Goal: Task Accomplishment & Management: Complete application form

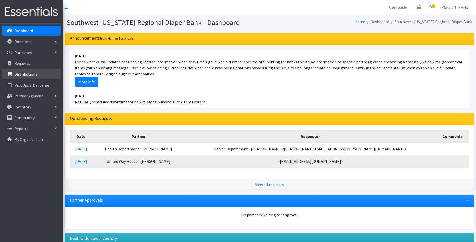
click at [27, 76] on p "Distributions" at bounding box center [25, 74] width 23 height 5
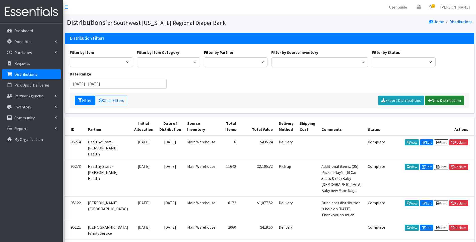
click at [441, 102] on link "New Distribution" at bounding box center [444, 100] width 39 height 10
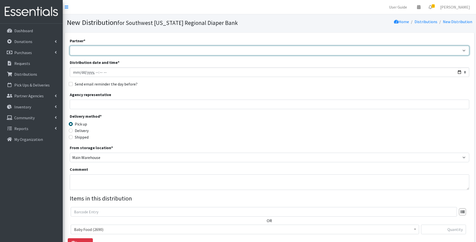
click at [181, 50] on select "ACT Abuse Counseling & Treatment Bayshore Fire Department Bonita Springs Assist…" at bounding box center [270, 51] width 400 height 10
select select "4196"
click at [70, 46] on select "ACT Abuse Counseling & Treatment Bayshore Fire Department Bonita Springs Assist…" at bounding box center [270, 51] width 400 height 10
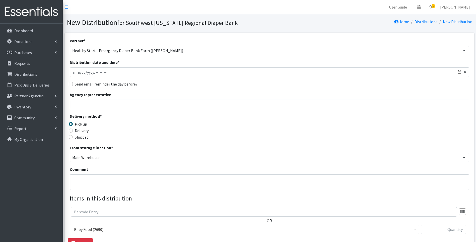
click at [143, 103] on input "Agency representative" at bounding box center [270, 104] width 400 height 10
type input "Viviana"
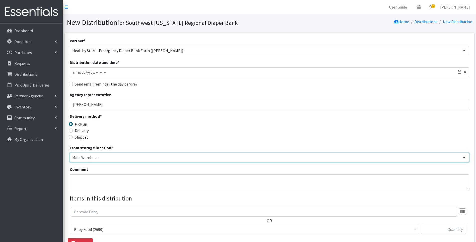
click at [88, 156] on select "Main Warehouse Office United Way Warehouse Winkler" at bounding box center [270, 157] width 400 height 10
select select "335"
click at [70, 152] on select "Main Warehouse Office United Way Warehouse Winkler" at bounding box center [270, 157] width 400 height 10
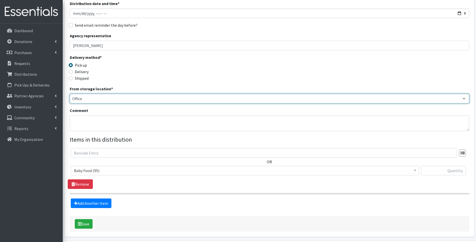
scroll to position [67, 0]
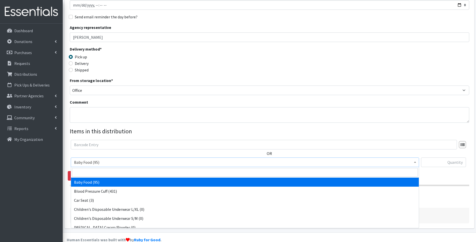
click at [130, 162] on span "Baby Food (95)" at bounding box center [245, 161] width 342 height 7
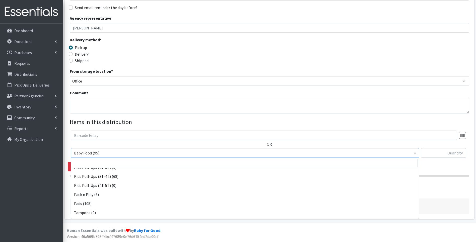
scroll to position [158, 0]
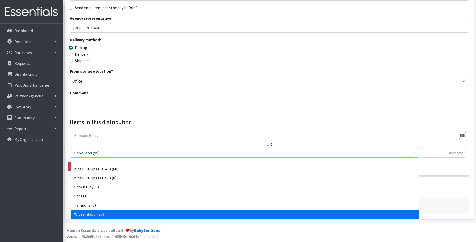
drag, startPoint x: 88, startPoint y: 214, endPoint x: 91, endPoint y: 210, distance: 4.7
select select "10041"
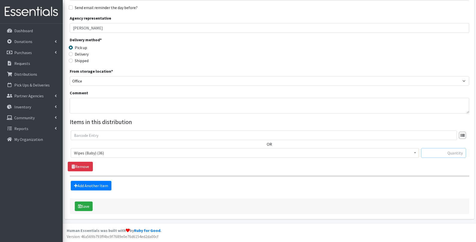
click at [462, 153] on input "text" at bounding box center [443, 153] width 45 height 10
type input "1"
click at [404, 54] on div "Delivery method * Pick up Delivery Shipped Shipping cost" at bounding box center [270, 52] width 400 height 31
click at [90, 185] on link "Add Another Item" at bounding box center [91, 186] width 41 height 10
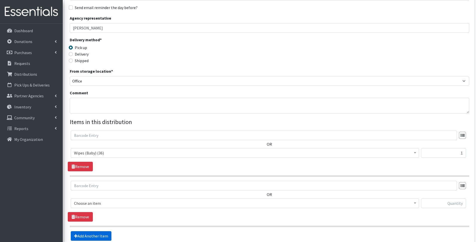
scroll to position [127, 0]
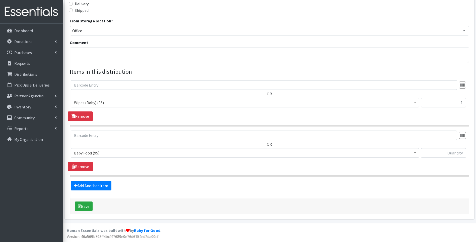
click at [112, 153] on span "Baby Food (95)" at bounding box center [245, 152] width 342 height 7
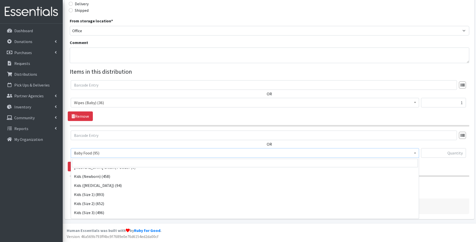
scroll to position [50, 0]
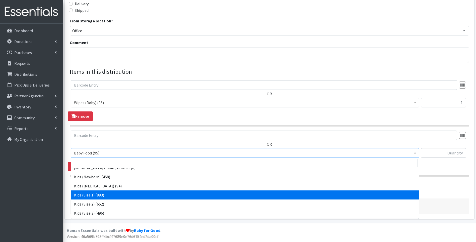
select select "10069"
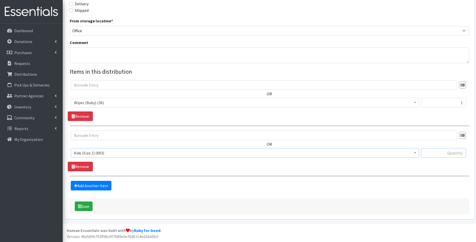
click at [451, 151] on input "text" at bounding box center [443, 153] width 45 height 10
type input "44"
click at [387, 171] on section "OR Baby Food (95) Blood Pressure Cuff (431) Car Seat (3) Children's Disposable …" at bounding box center [270, 153] width 400 height 46
click at [87, 204] on button "Save" at bounding box center [84, 206] width 18 height 10
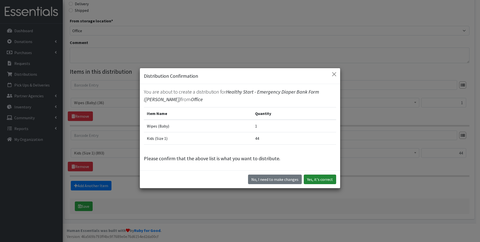
click at [319, 181] on button "Yes, it's correct" at bounding box center [320, 179] width 32 height 10
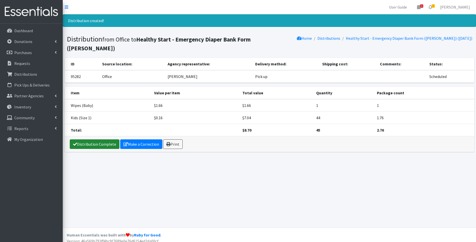
click at [86, 139] on link "Distribution Complete" at bounding box center [95, 144] width 50 height 10
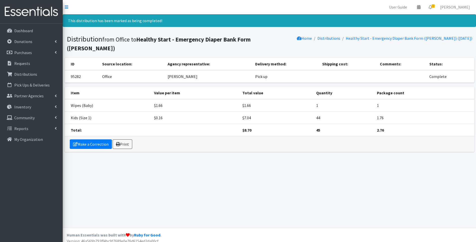
click at [33, 9] on img at bounding box center [31, 11] width 59 height 17
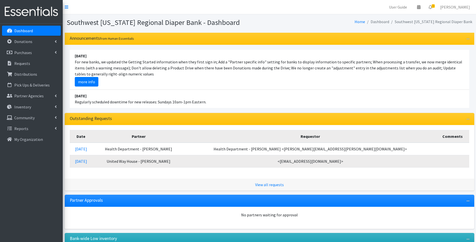
click at [225, 80] on li "August 17 For new banks, we updated the Getting Started information when they f…" at bounding box center [270, 70] width 400 height 40
click at [35, 74] on p "Distributions" at bounding box center [25, 74] width 23 height 5
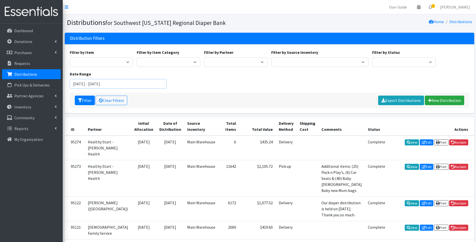
click at [108, 85] on input "June 20, 2025 - September 20, 2025" at bounding box center [118, 84] width 97 height 10
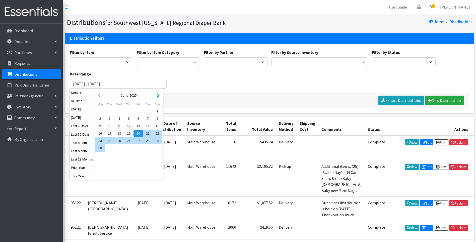
click at [157, 96] on button "button" at bounding box center [158, 95] width 5 height 6
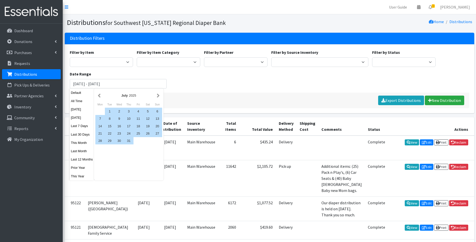
click at [157, 96] on button "button" at bounding box center [158, 95] width 5 height 6
click at [141, 109] on div "1" at bounding box center [139, 110] width 10 height 7
click at [160, 141] on div "31" at bounding box center [158, 140] width 10 height 7
type input "[DATE] - [DATE]"
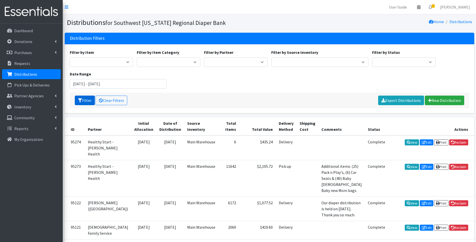
click at [90, 99] on button "Filter" at bounding box center [85, 100] width 20 height 10
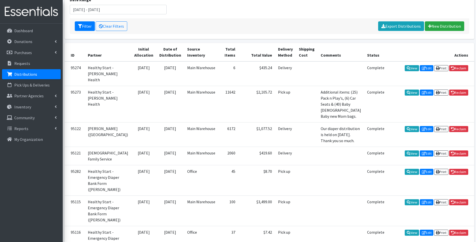
scroll to position [91, 0]
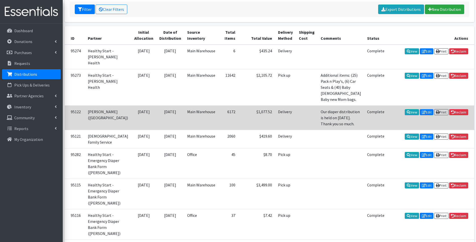
click at [328, 111] on td "Our diaper distribution is held on [DATE]. Thank you so much." at bounding box center [341, 117] width 46 height 24
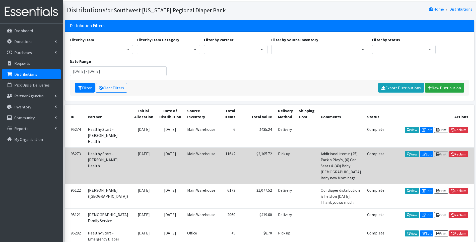
scroll to position [0, 0]
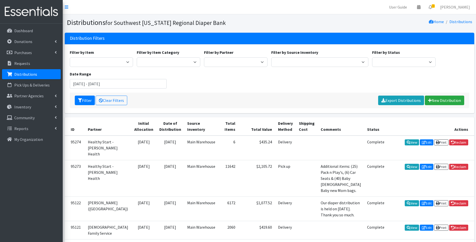
click at [236, 22] on h1 "Distributions for Southwest [US_STATE] Regional Diaper Bank" at bounding box center [167, 22] width 201 height 9
click at [39, 8] on img at bounding box center [31, 11] width 59 height 17
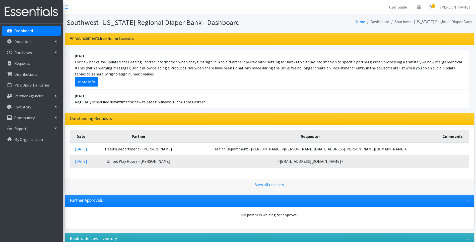
click at [339, 26] on div "Home Dashboard Southwest Florida Regional Diaper Bank" at bounding box center [372, 22] width 205 height 9
